Goal: Information Seeking & Learning: Find contact information

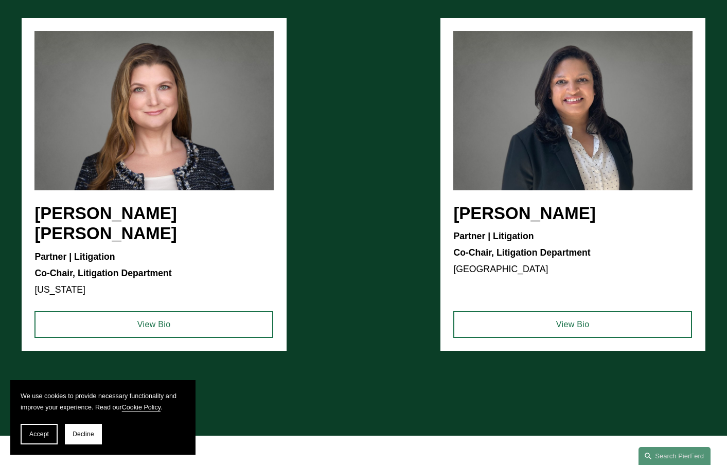
scroll to position [755, 0]
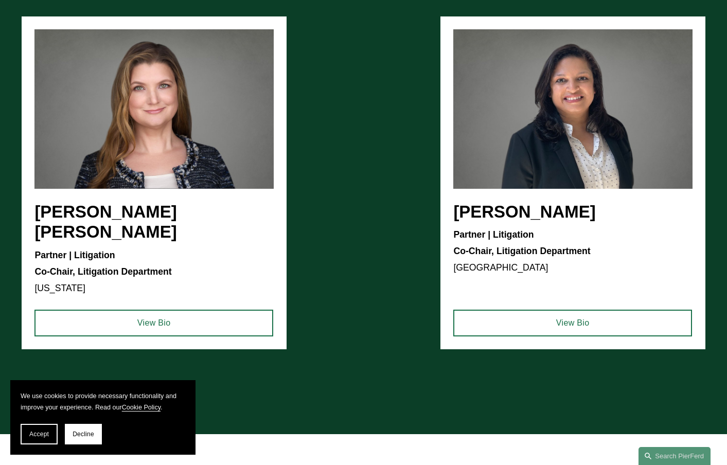
click at [16, 184] on div "Christina H. Bost Seaton Partner | Litigation Co-Chair, Litigation Department N…" at bounding box center [363, 182] width 727 height 333
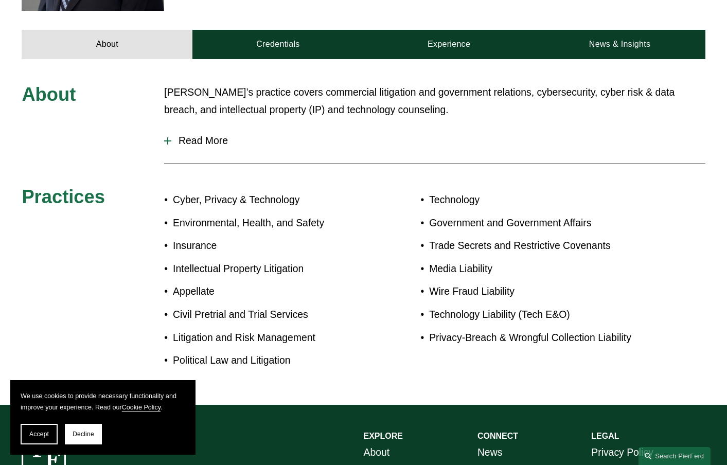
scroll to position [430, 0]
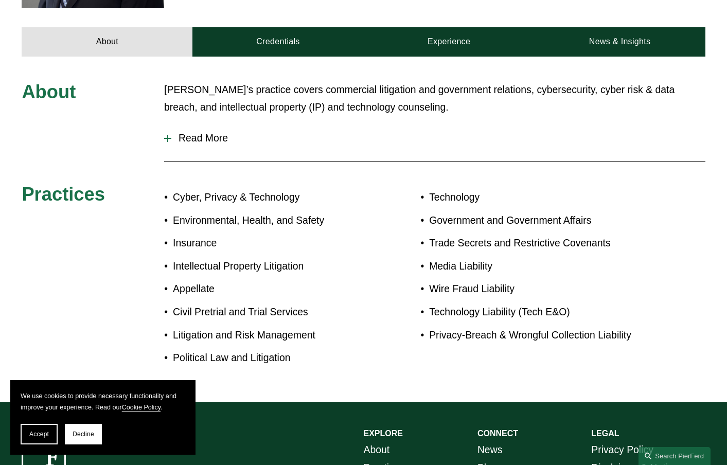
click at [182, 132] on span "Read More" at bounding box center [438, 138] width 534 height 12
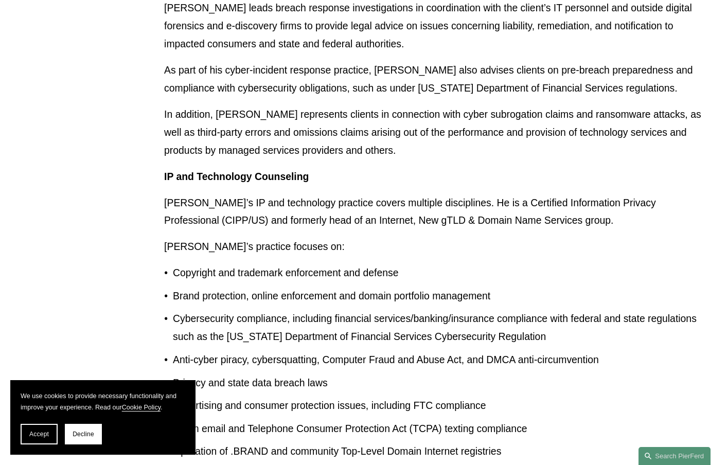
scroll to position [1516, 0]
